Goal: Transaction & Acquisition: Purchase product/service

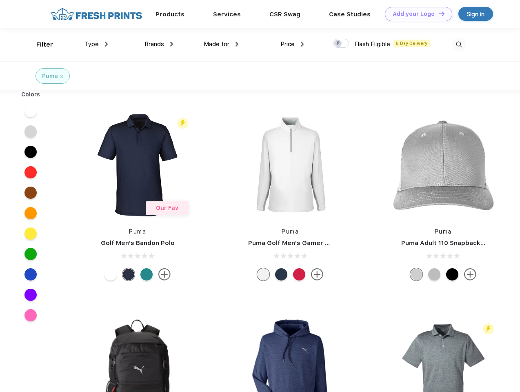
click at [416, 14] on link "Add your Logo Design Tool" at bounding box center [418, 14] width 67 height 14
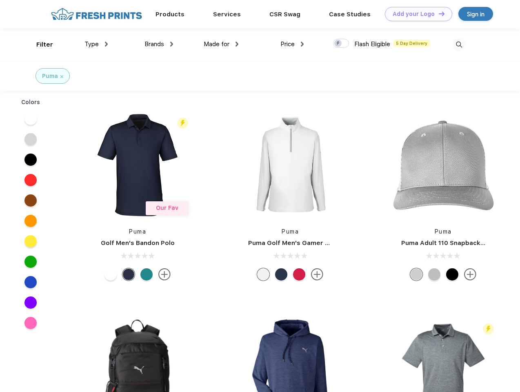
click at [0, 0] on div "Design Tool" at bounding box center [0, 0] width 0 height 0
click at [438, 13] on link "Add your Logo Design Tool" at bounding box center [418, 14] width 67 height 14
click at [39, 45] on div "Filter" at bounding box center [44, 44] width 17 height 9
click at [96, 44] on span "Type" at bounding box center [92, 43] width 14 height 7
click at [159, 44] on span "Brands" at bounding box center [155, 43] width 20 height 7
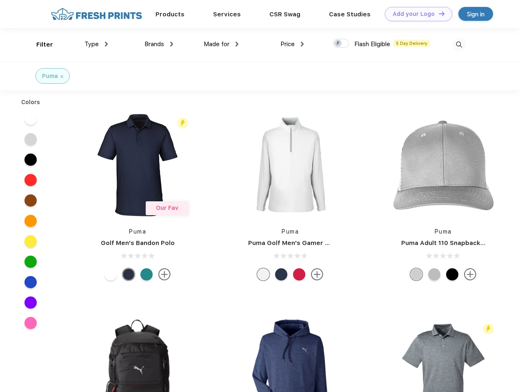
click at [221, 44] on span "Made for" at bounding box center [217, 43] width 26 height 7
click at [292, 44] on span "Price" at bounding box center [288, 43] width 14 height 7
click at [342, 44] on div at bounding box center [341, 43] width 16 height 9
click at [339, 44] on input "checkbox" at bounding box center [335, 40] width 5 height 5
click at [459, 45] on img at bounding box center [459, 44] width 13 height 13
